Goal: Transaction & Acquisition: Purchase product/service

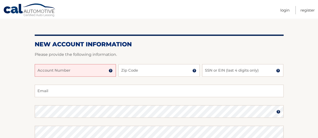
scroll to position [44, 0]
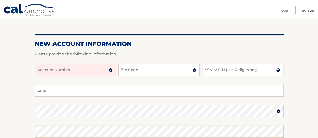
click at [58, 73] on input "Account Number" at bounding box center [75, 70] width 81 height 13
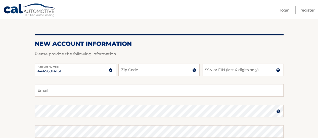
type input "44456014161"
click at [143, 71] on input "Zip Code" at bounding box center [158, 70] width 81 height 13
type input "07724"
type input "[EMAIL_ADDRESS][DOMAIN_NAME]"
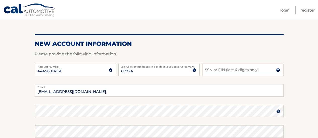
click at [215, 72] on input "SSN or EIN (last 4 digits only)" at bounding box center [242, 70] width 81 height 13
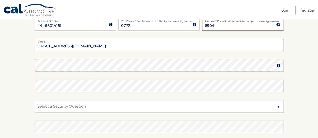
scroll to position [90, 0]
type input "6904"
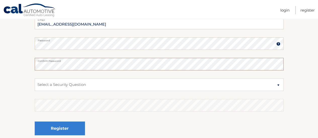
scroll to position [112, 0]
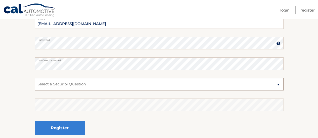
click at [278, 85] on select "Select a Security Question What was the name of your elementary school? What is…" at bounding box center [159, 84] width 249 height 13
select select "1"
click at [35, 78] on select "Select a Security Question What was the name of your elementary school? What is…" at bounding box center [159, 84] width 249 height 13
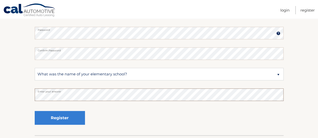
scroll to position [122, 0]
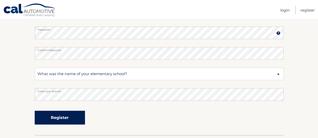
click at [48, 123] on button "Register" at bounding box center [60, 118] width 50 height 14
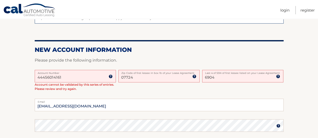
scroll to position [99, 0]
click at [135, 78] on input "07724" at bounding box center [158, 76] width 81 height 13
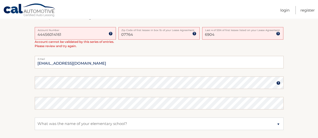
scroll to position [142, 0]
type input "07764"
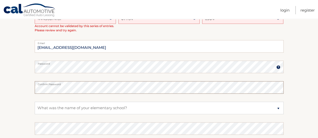
scroll to position [158, 0]
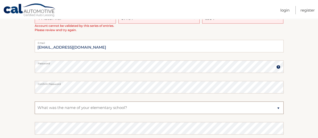
click at [279, 106] on select "Select a Security Question What was the name of your elementary school? What is…" at bounding box center [159, 108] width 249 height 13
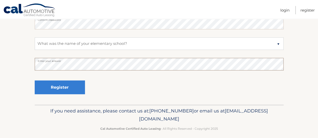
scroll to position [224, 0]
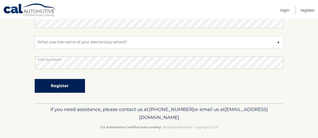
click at [59, 86] on button "Register" at bounding box center [60, 86] width 50 height 14
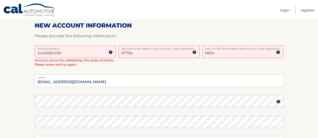
scroll to position [90, 0]
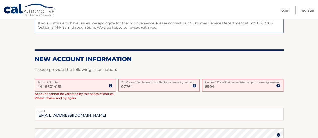
click at [230, 88] on input "6904" at bounding box center [242, 85] width 81 height 13
type input "6"
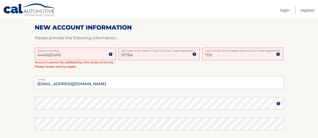
scroll to position [122, 0]
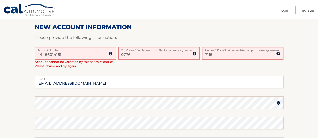
type input "7115"
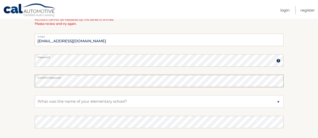
scroll to position [164, 0]
click at [279, 101] on select "Select a Security Question What was the name of your elementary school? What is…" at bounding box center [159, 101] width 249 height 13
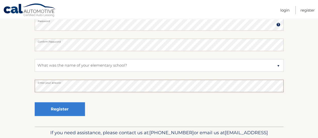
scroll to position [201, 0]
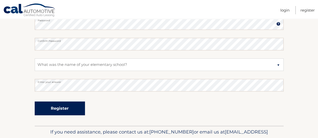
click at [51, 110] on button "Register" at bounding box center [60, 109] width 50 height 14
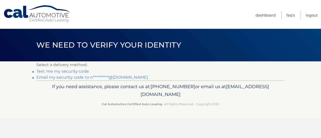
click at [64, 72] on link "Text me my security code" at bounding box center [62, 71] width 53 height 5
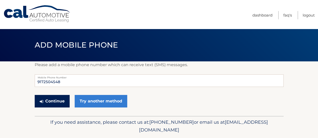
click at [52, 102] on button "Continue" at bounding box center [52, 101] width 35 height 13
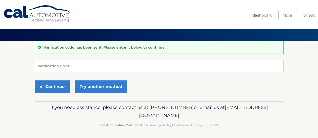
scroll to position [21, 0]
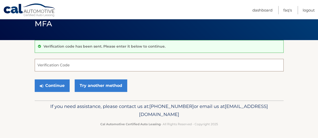
click at [47, 66] on input "Verification Code" at bounding box center [159, 65] width 249 height 13
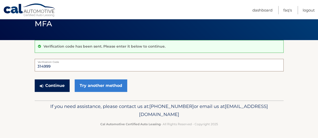
type input "314999"
click at [59, 84] on button "Continue" at bounding box center [52, 86] width 35 height 13
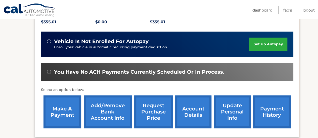
scroll to position [121, 0]
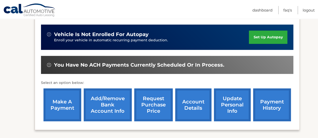
click at [62, 103] on link "make a payment" at bounding box center [62, 105] width 38 height 33
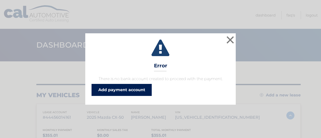
click at [119, 89] on link "Add payment account" at bounding box center [122, 90] width 60 height 12
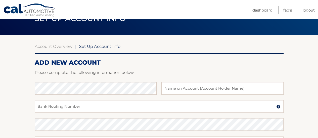
scroll to position [27, 0]
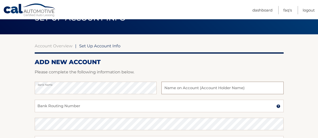
click at [194, 88] on input "text" at bounding box center [222, 88] width 122 height 13
type input "[PERSON_NAME]"
click at [60, 108] on input "Bank Routing Number" at bounding box center [159, 106] width 249 height 13
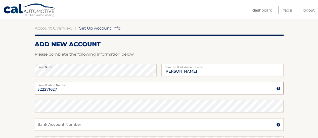
scroll to position [46, 0]
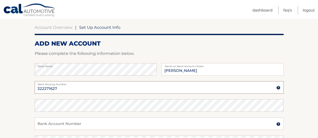
type input "322271627"
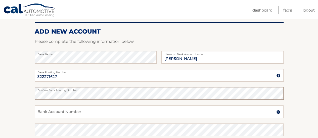
scroll to position [58, 0]
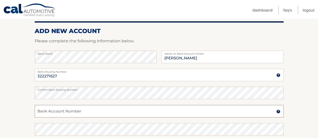
click at [56, 113] on input "Bank Account Number" at bounding box center [159, 111] width 249 height 13
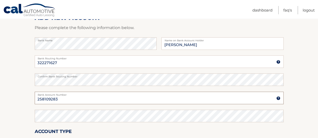
scroll to position [72, 0]
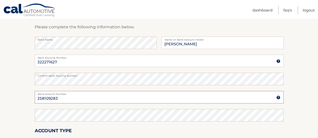
type input "258109283"
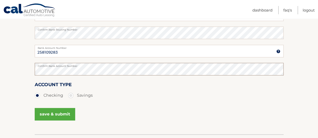
scroll to position [119, 0]
click at [56, 113] on button "save & submit" at bounding box center [55, 114] width 40 height 13
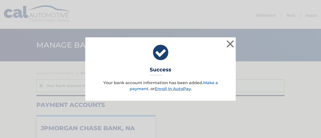
click at [133, 89] on link "Make a payment" at bounding box center [174, 86] width 88 height 11
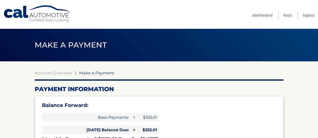
select select "ZDA3NDc3MWItYzBjMS00ZGUxLWEwMTAtYTk1ZDM2NGEyNGRl"
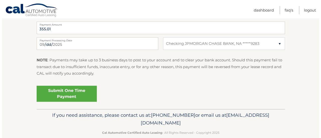
scroll to position [233, 0]
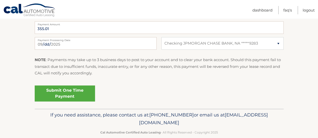
click at [52, 96] on link "Submit One Time Payment" at bounding box center [65, 94] width 60 height 16
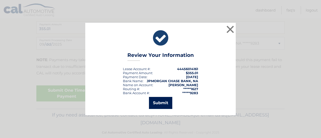
click at [162, 103] on button "Submit" at bounding box center [160, 103] width 23 height 12
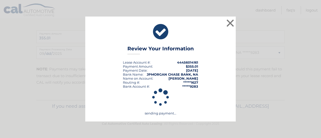
scroll to position [224, 0]
